Goal: Contribute content: Add original content to the website for others to see

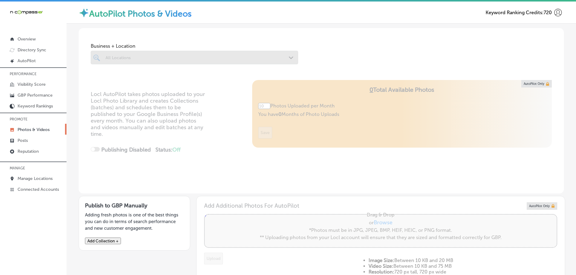
click at [196, 58] on div at bounding box center [194, 58] width 207 height 14
type input "5"
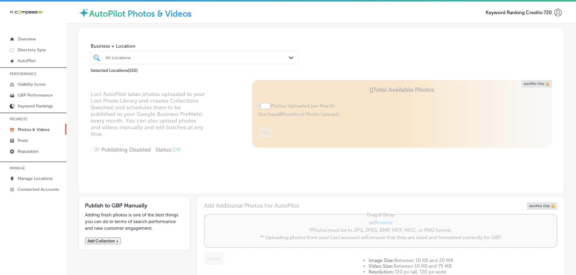
click at [289, 59] on polygon at bounding box center [291, 58] width 5 height 3
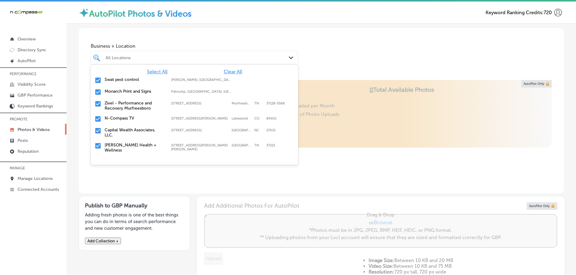
click at [227, 72] on span "Clear All" at bounding box center [233, 72] width 18 height 6
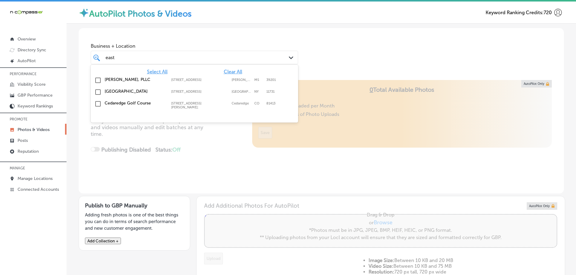
click at [135, 92] on label "[GEOGRAPHIC_DATA]" at bounding box center [135, 91] width 60 height 5
type input "east"
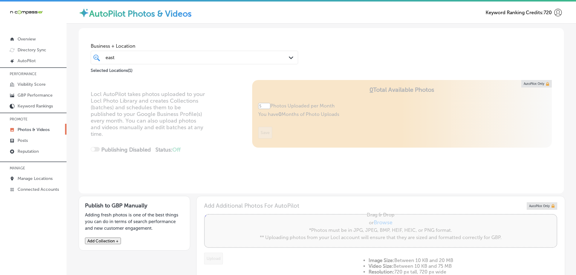
click at [343, 66] on div "Business + Location [GEOGRAPHIC_DATA] Path Created with Sketch. Selected Locati…" at bounding box center [321, 51] width 485 height 46
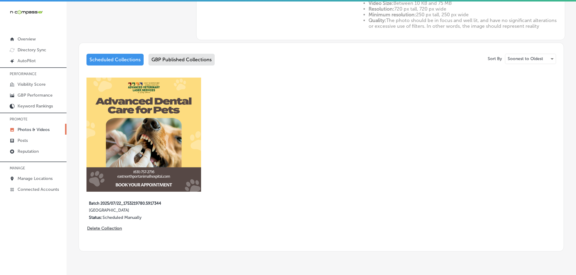
scroll to position [272, 0]
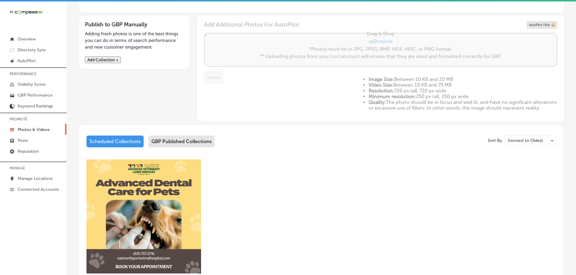
click at [185, 141] on div "GBP Published Collections" at bounding box center [181, 142] width 66 height 12
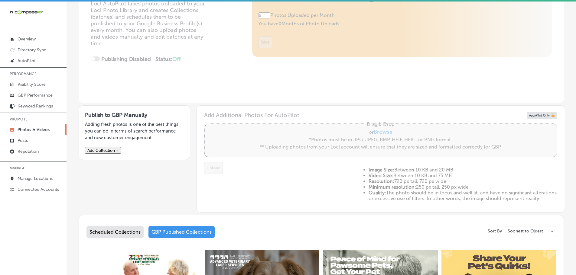
scroll to position [60, 0]
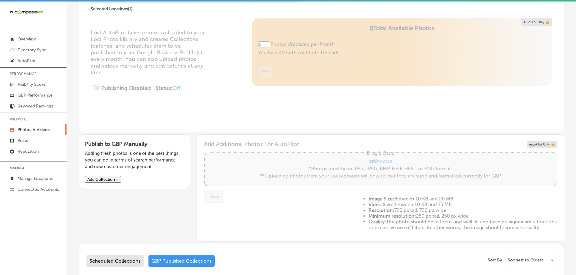
click at [122, 155] on p "Adding fresh photos is one of the best things you can do in terms of search per…" at bounding box center [134, 160] width 99 height 20
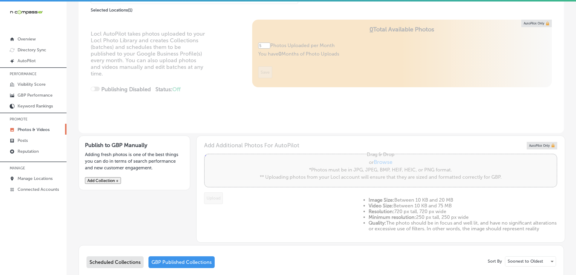
click at [121, 180] on button "Add Collection +" at bounding box center [103, 180] width 36 height 7
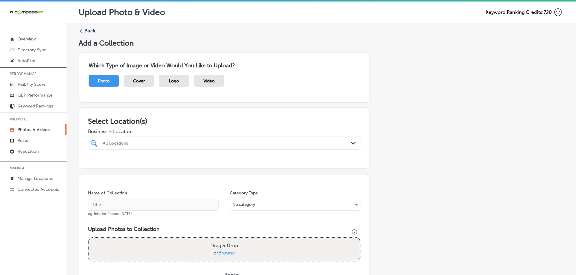
click at [266, 149] on div "All Locations Path Created with Sketch." at bounding box center [224, 143] width 272 height 14
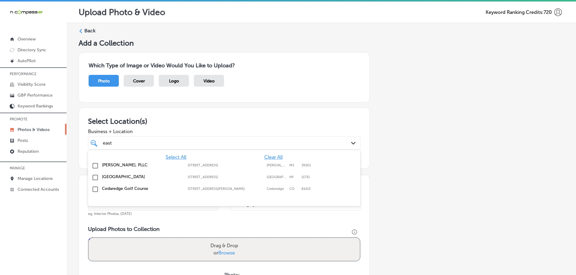
click at [153, 176] on label "[GEOGRAPHIC_DATA]" at bounding box center [142, 176] width 80 height 5
type input "east"
drag, startPoint x: 194, startPoint y: 122, endPoint x: 200, endPoint y: 120, distance: 5.6
click at [196, 121] on h3 "Select Location(s)" at bounding box center [224, 121] width 272 height 9
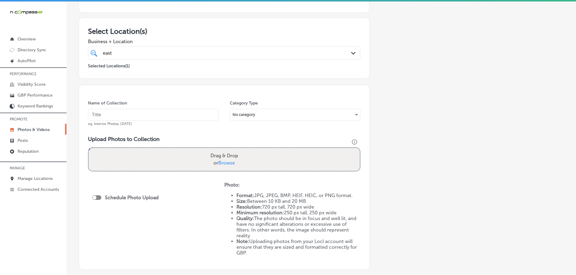
scroll to position [91, 0]
click at [192, 116] on input "text" at bounding box center [153, 114] width 131 height 12
type input "[GEOGRAPHIC_DATA]"
click at [228, 163] on span "Browse" at bounding box center [226, 163] width 17 height 6
click at [228, 149] on input "Drag & Drop or Browse" at bounding box center [224, 149] width 271 height 2
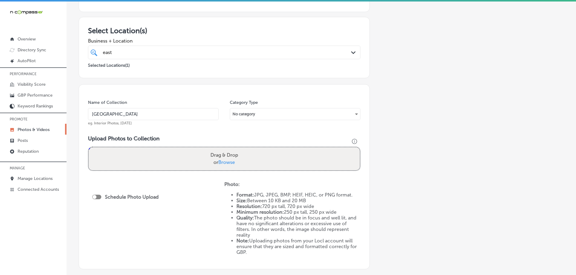
type input "C:\fakepath\[GEOGRAPHIC_DATA] (4).png"
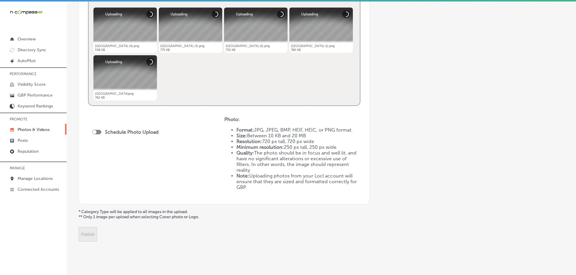
scroll to position [260, 0]
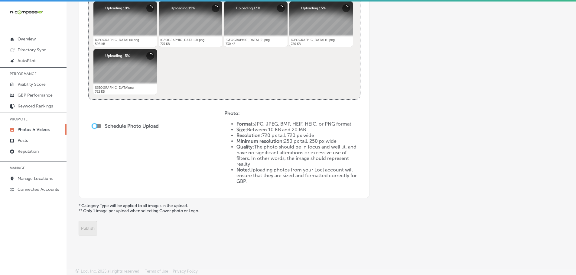
click at [94, 127] on div at bounding box center [95, 126] width 4 height 4
checkbox input "true"
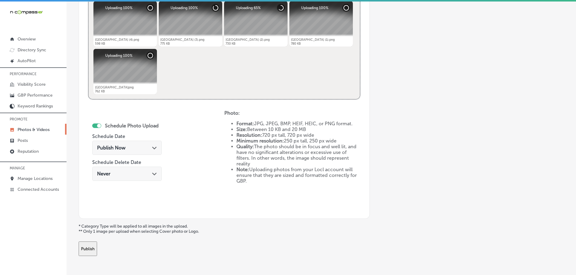
click at [153, 148] on icon "Path Created with Sketch." at bounding box center [154, 148] width 5 height 3
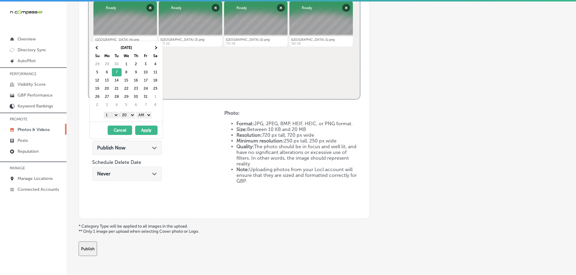
click at [111, 115] on select "1 2 3 4 5 6 7 8 9 10 11 12" at bounding box center [111, 115] width 15 height 7
click at [128, 115] on select "00 10 20 30 40 50" at bounding box center [127, 115] width 15 height 7
click at [145, 115] on select "AM PM" at bounding box center [143, 115] width 15 height 7
click at [146, 131] on button "Apply" at bounding box center [146, 130] width 22 height 9
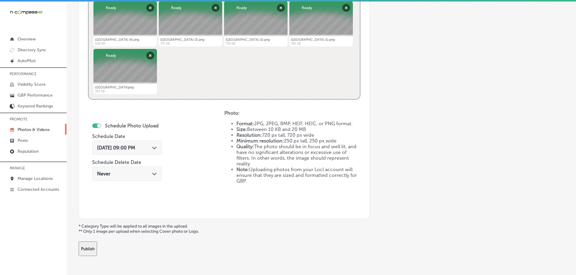
click at [97, 246] on button "Publish" at bounding box center [88, 249] width 18 height 15
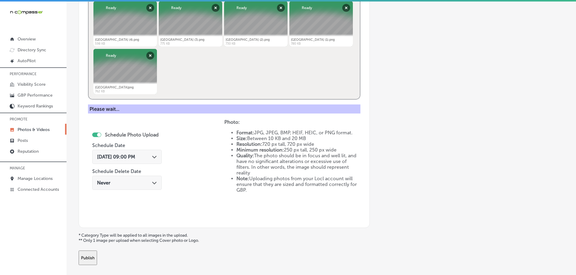
scroll to position [183, 0]
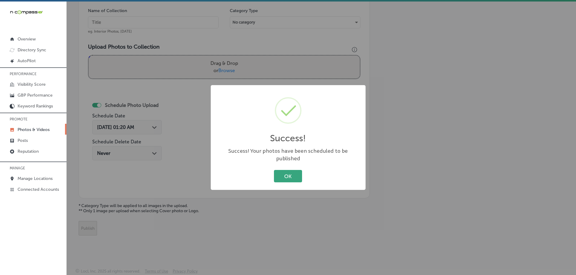
click at [285, 177] on button "OK" at bounding box center [288, 176] width 28 height 12
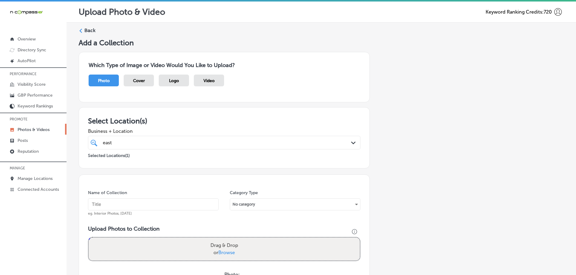
scroll to position [0, 0]
click at [81, 32] on icon at bounding box center [81, 31] width 4 height 4
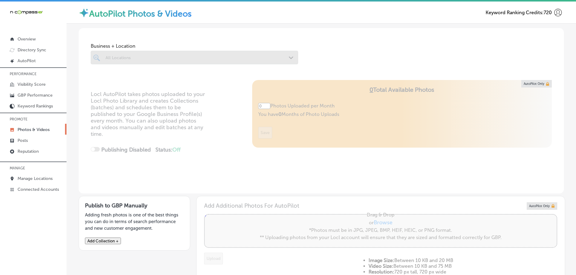
type input "5"
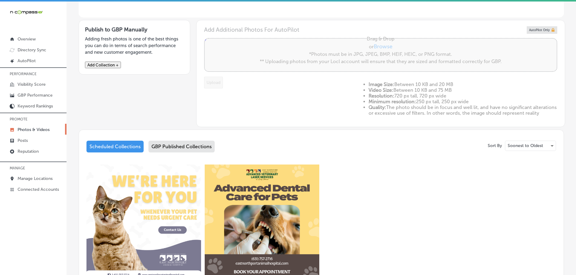
scroll to position [212, 0]
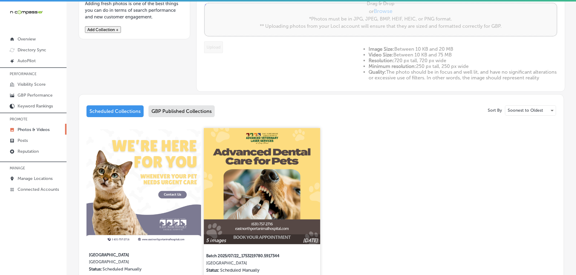
click at [279, 193] on img at bounding box center [262, 186] width 116 height 116
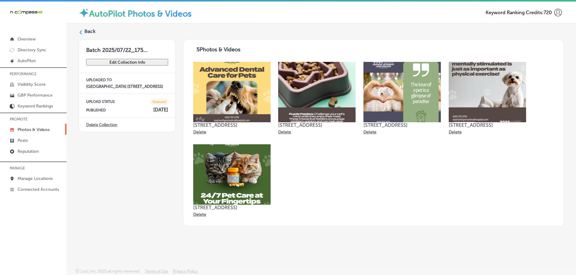
click at [79, 32] on icon at bounding box center [81, 32] width 4 height 4
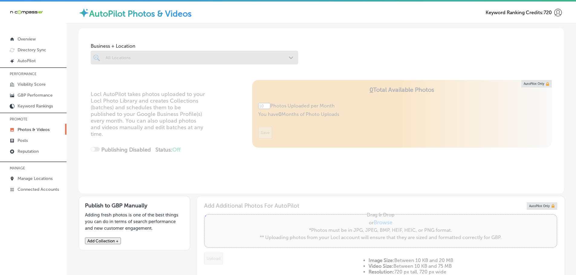
type input "5"
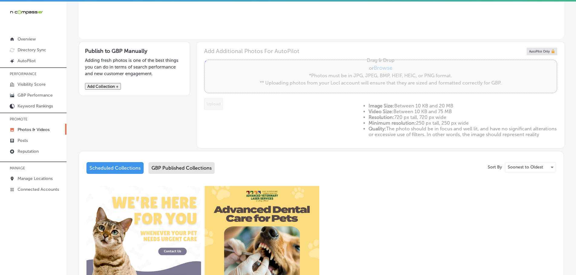
scroll to position [181, 0]
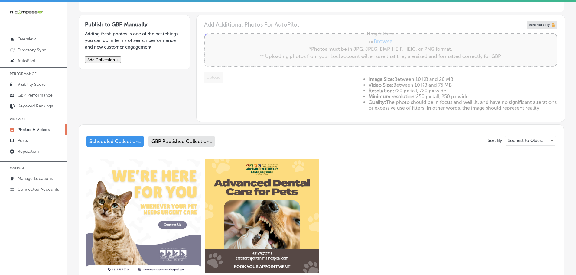
click at [192, 148] on div "GBP Published Collections" at bounding box center [181, 142] width 66 height 12
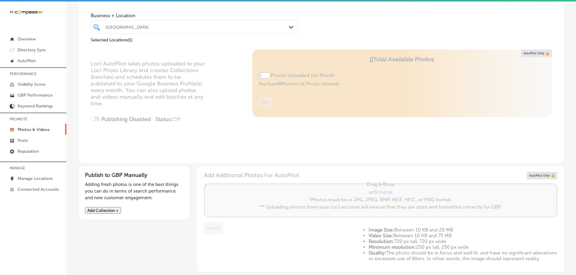
scroll to position [30, 0]
click at [109, 213] on button "Add Collection +" at bounding box center [103, 211] width 36 height 7
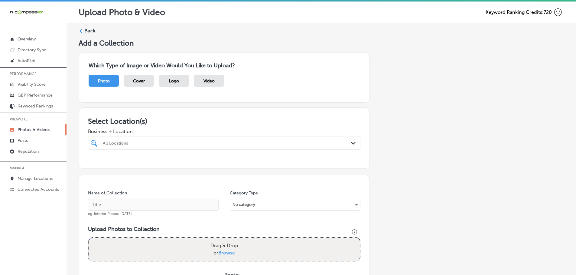
click at [296, 142] on div "All Locations" at bounding box center [227, 143] width 249 height 5
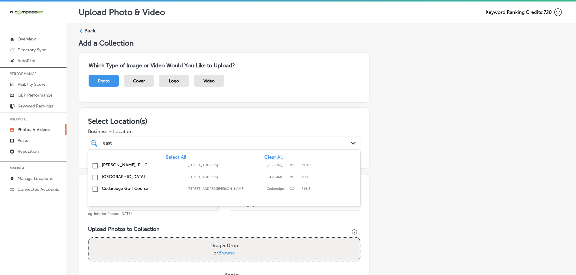
click at [153, 175] on label "[GEOGRAPHIC_DATA]" at bounding box center [142, 176] width 80 height 5
type input "east"
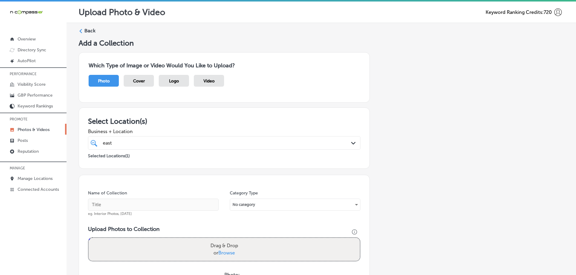
click at [218, 119] on h3 "Select Location(s)" at bounding box center [224, 121] width 272 height 9
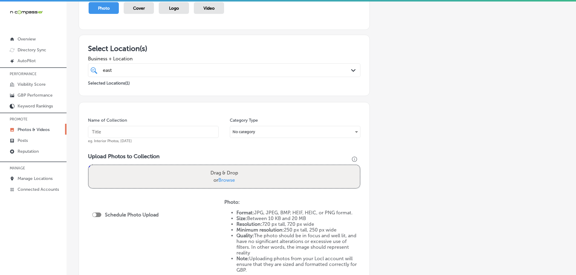
scroll to position [91, 0]
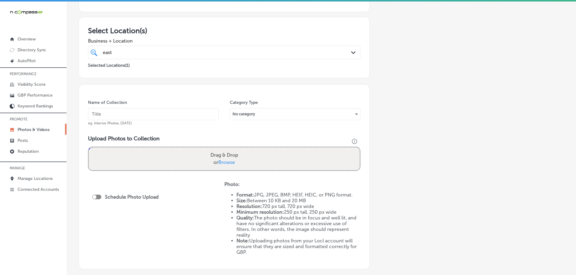
click at [227, 163] on span "Browse" at bounding box center [226, 163] width 17 height 6
click at [227, 149] on input "Drag & Drop or Browse" at bounding box center [224, 149] width 271 height 2
type input "C:\fakepath\[GEOGRAPHIC_DATA] (9).png"
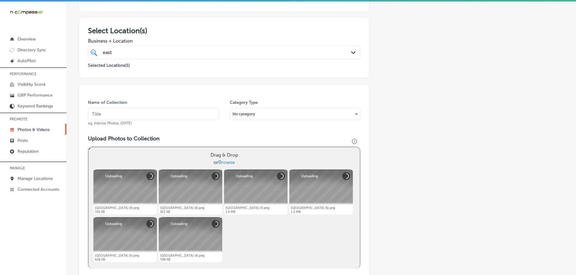
click at [143, 113] on input "text" at bounding box center [153, 114] width 131 height 12
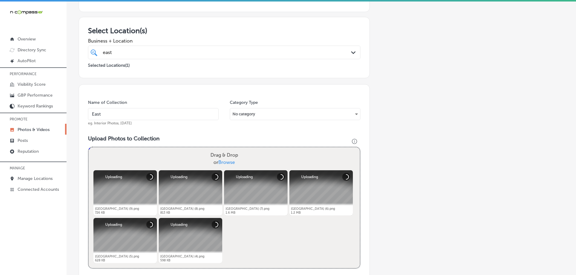
type input "[GEOGRAPHIC_DATA]"
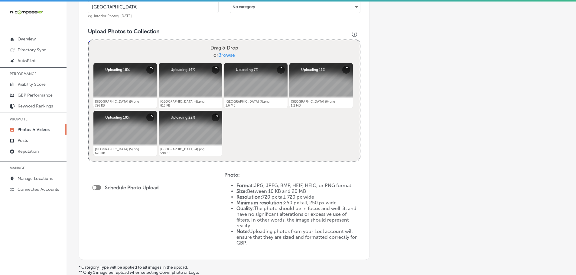
scroll to position [212, 0]
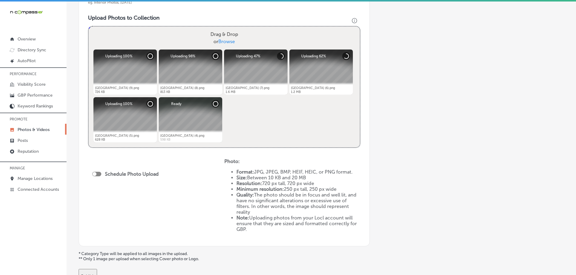
click at [98, 174] on div at bounding box center [96, 174] width 9 height 5
checkbox input "true"
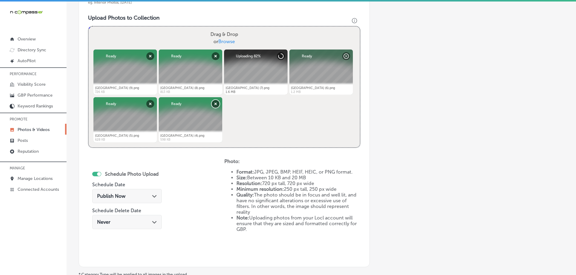
click at [214, 107] on button "Remove" at bounding box center [216, 104] width 8 height 8
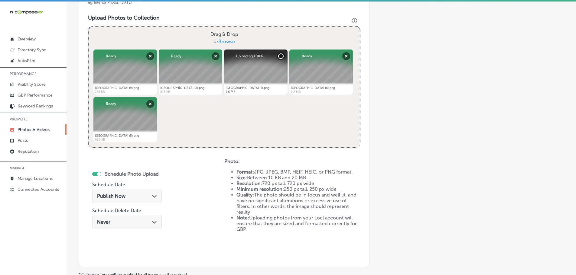
click at [153, 197] on icon "Path Created with Sketch." at bounding box center [154, 196] width 5 height 3
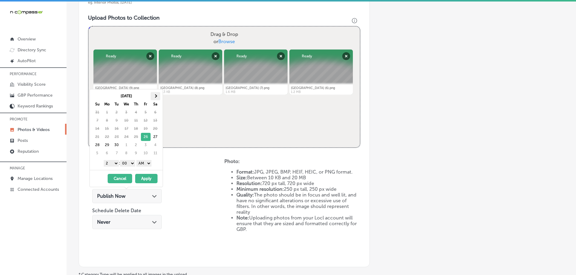
click at [155, 96] on span at bounding box center [155, 95] width 3 height 3
click at [108, 164] on select "1 2 3 4 5 6 7 8 9 10 11 12" at bounding box center [111, 163] width 15 height 7
drag, startPoint x: 143, startPoint y: 161, endPoint x: 143, endPoint y: 165, distance: 3.9
click at [143, 161] on select "AM PM" at bounding box center [143, 163] width 15 height 7
click at [146, 176] on button "Apply" at bounding box center [146, 178] width 22 height 9
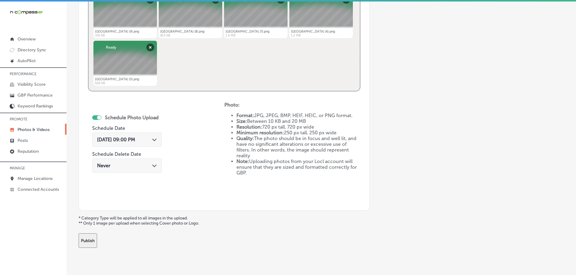
scroll to position [281, 0]
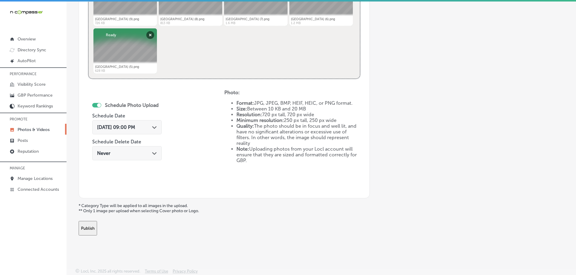
click at [97, 230] on button "Publish" at bounding box center [88, 228] width 18 height 15
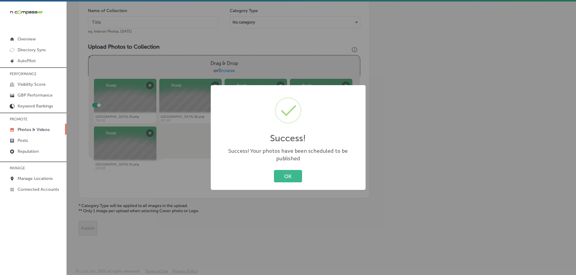
scroll to position [183, 0]
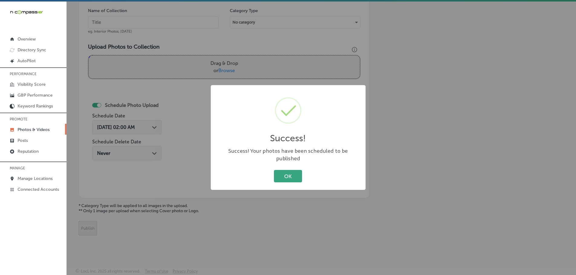
click at [282, 172] on button "OK" at bounding box center [288, 176] width 28 height 12
